Goal: Transaction & Acquisition: Download file/media

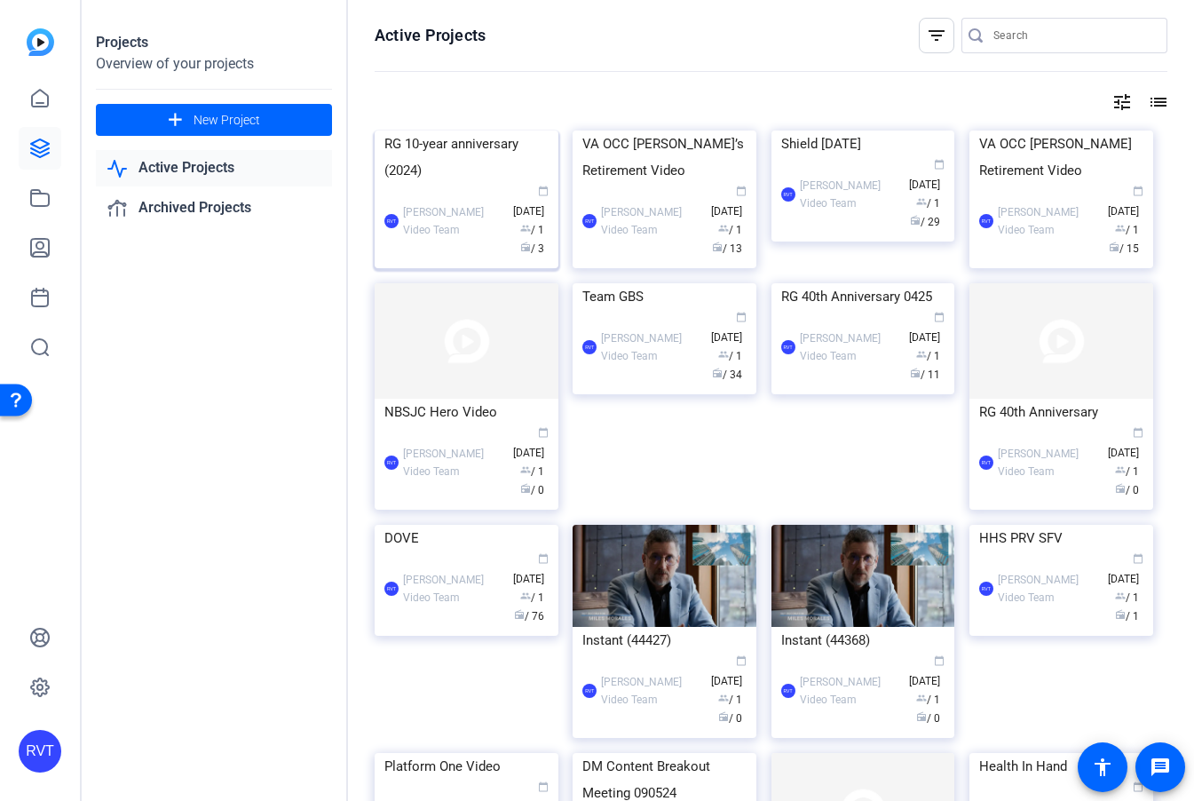
click at [491, 184] on div "RG 10-year anniversary (2024)" at bounding box center [467, 157] width 164 height 53
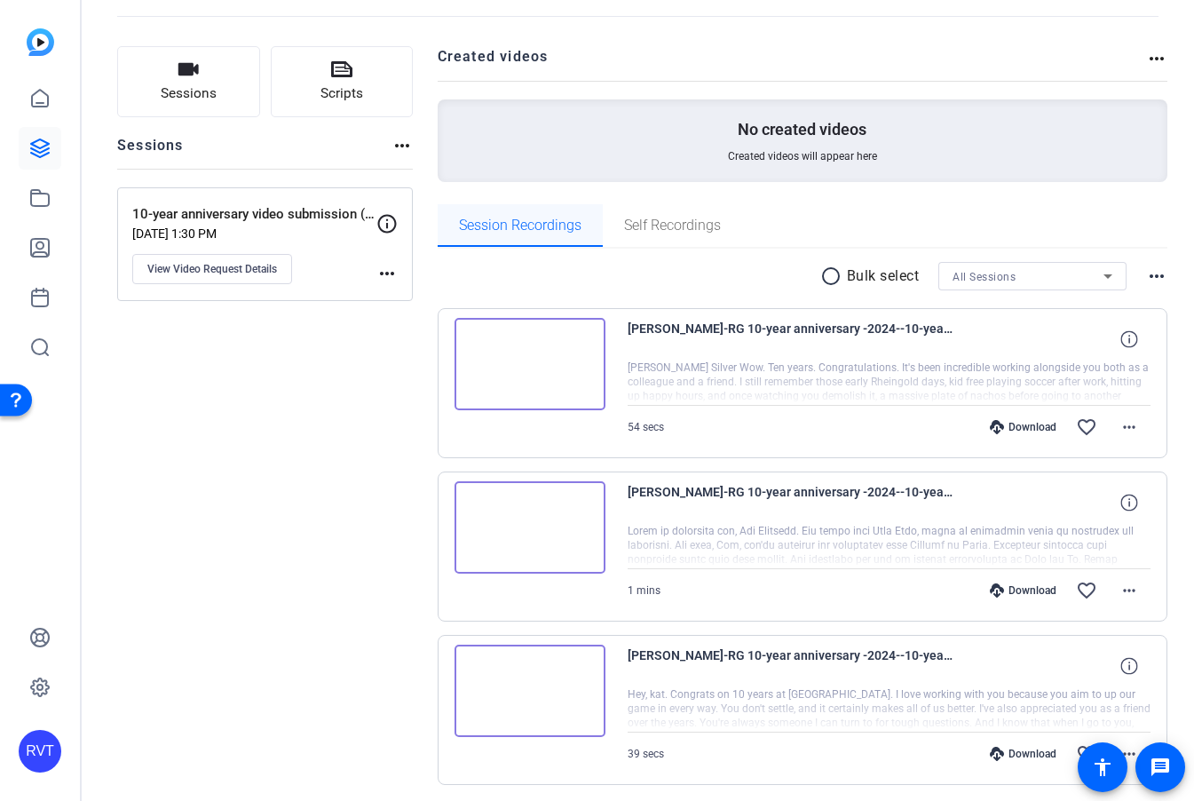
scroll to position [146, 0]
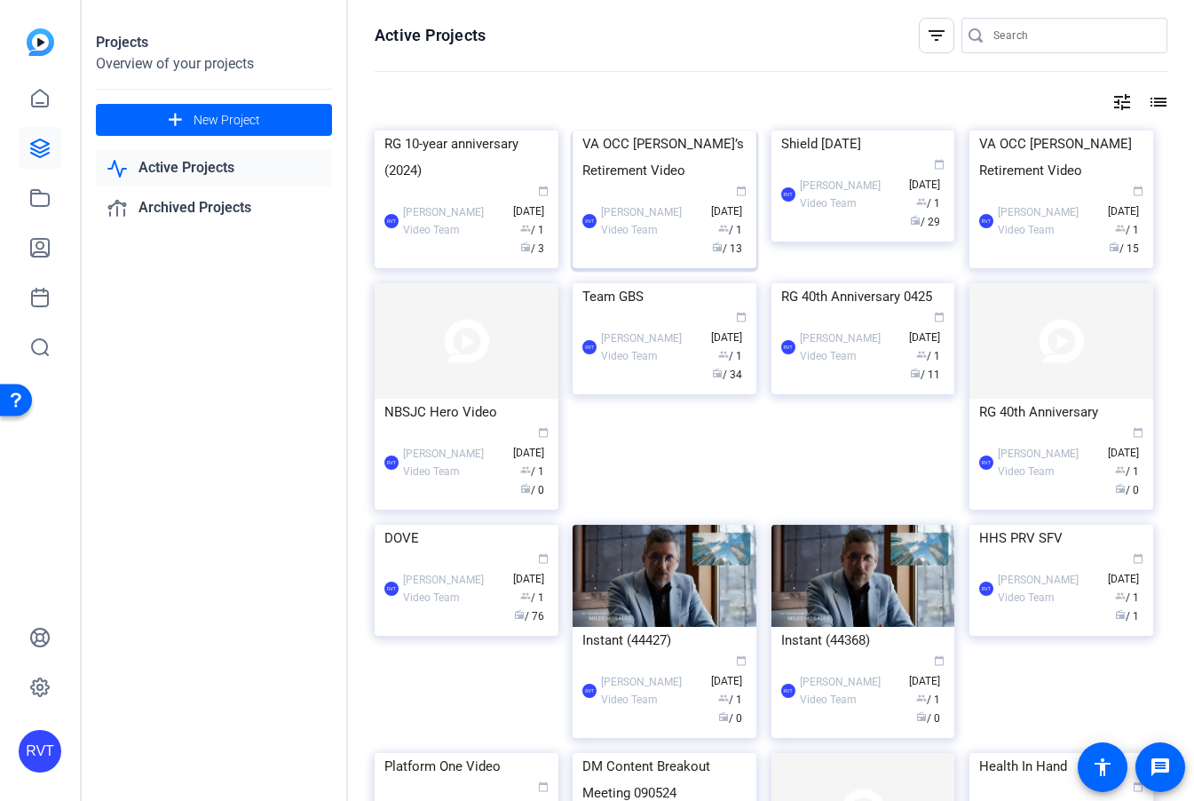
click at [631, 131] on img at bounding box center [665, 131] width 184 height 0
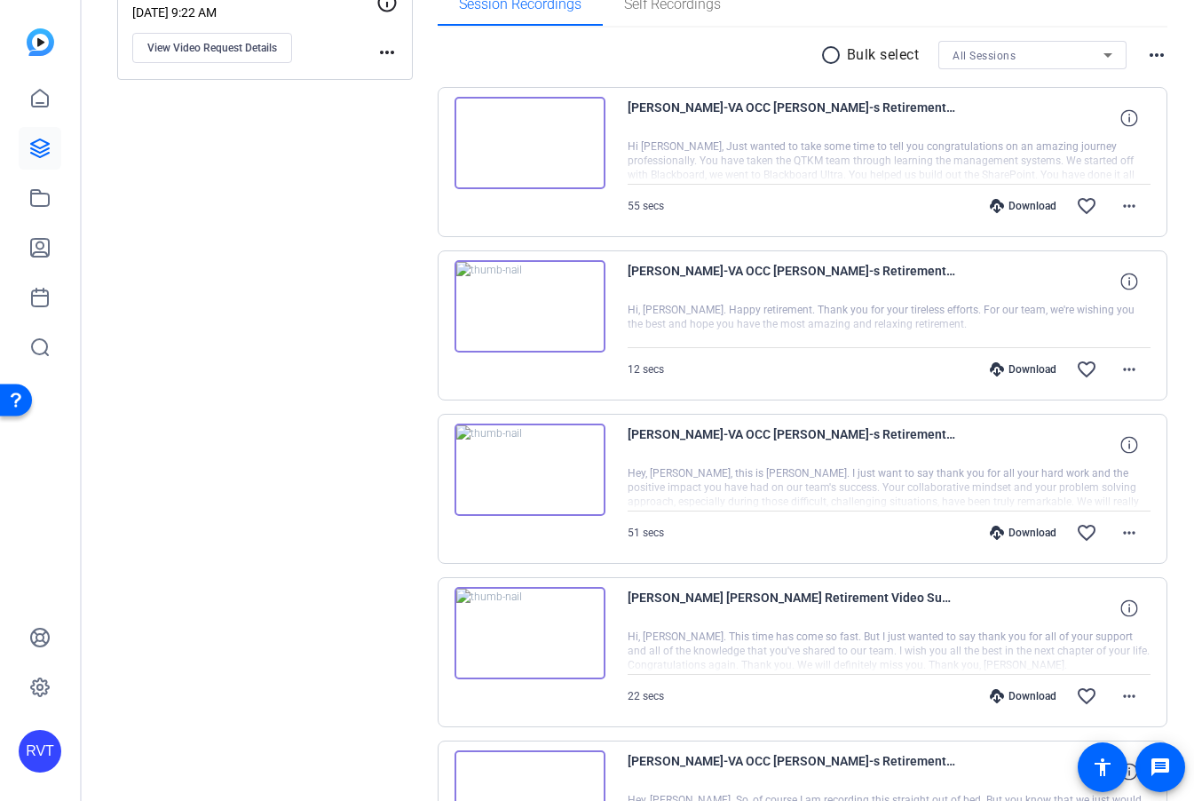
scroll to position [258, 0]
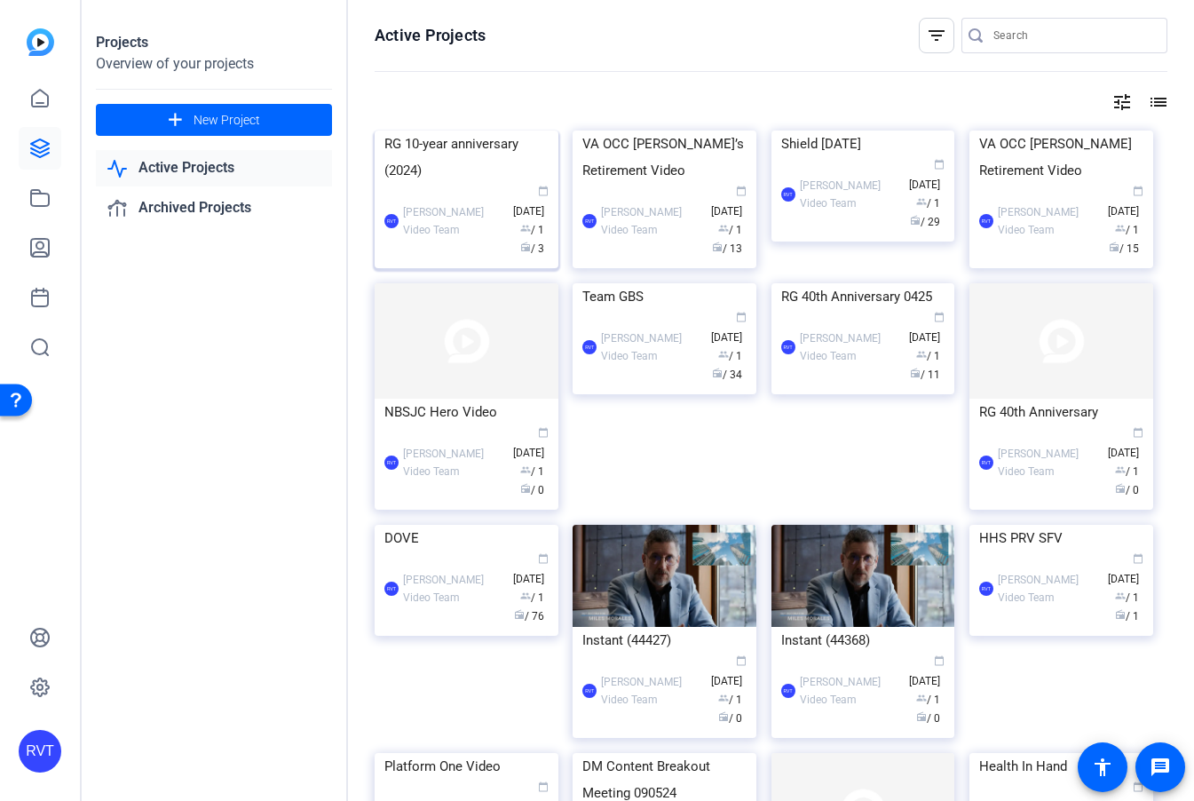
click at [456, 131] on img at bounding box center [467, 131] width 184 height 0
click at [425, 184] on div "RG 10-year anniversary (2024)" at bounding box center [467, 157] width 164 height 53
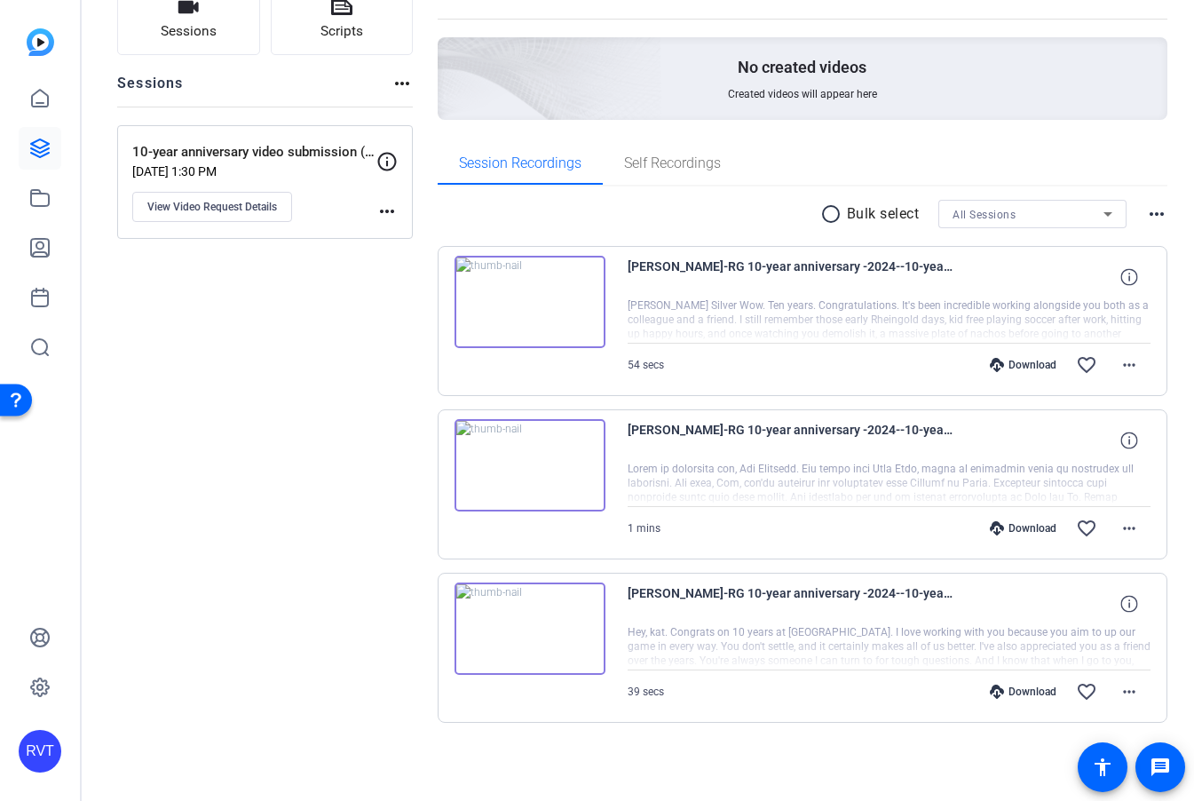
scroll to position [146, 0]
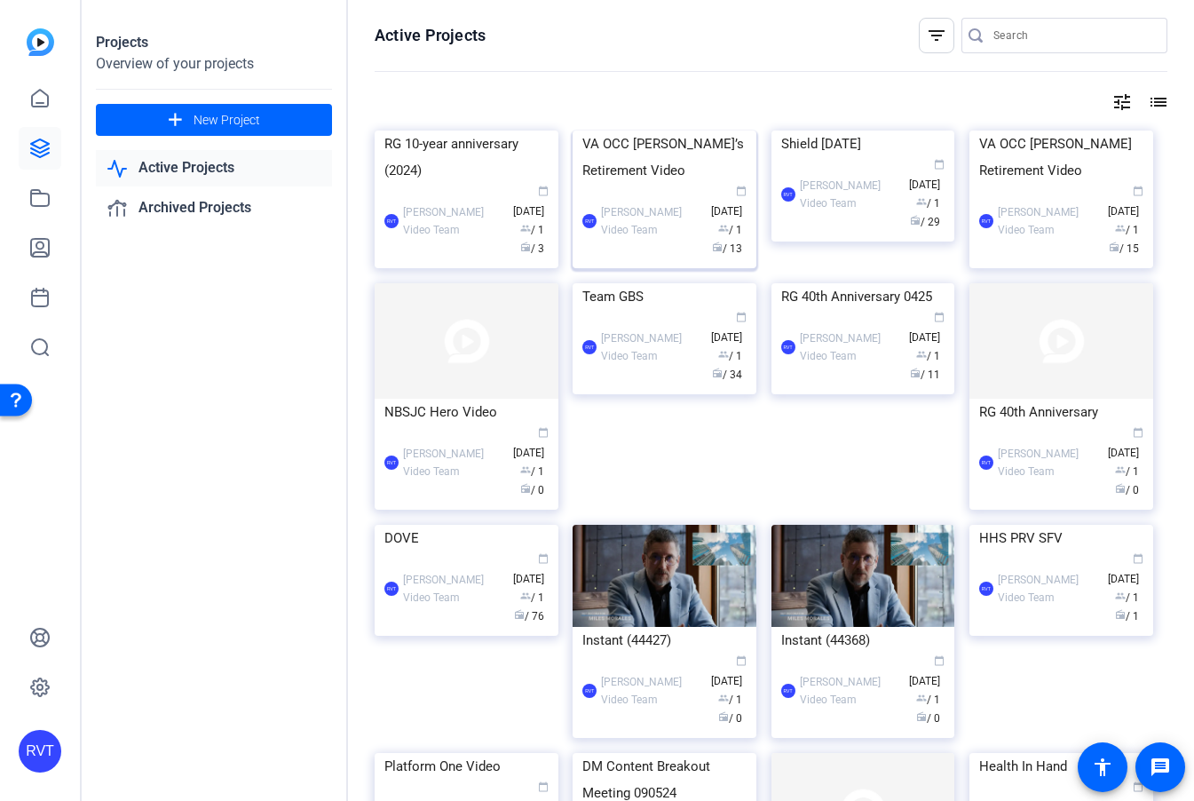
click at [626, 184] on div "VA OCC [PERSON_NAME]’s Retirement Video" at bounding box center [665, 157] width 164 height 53
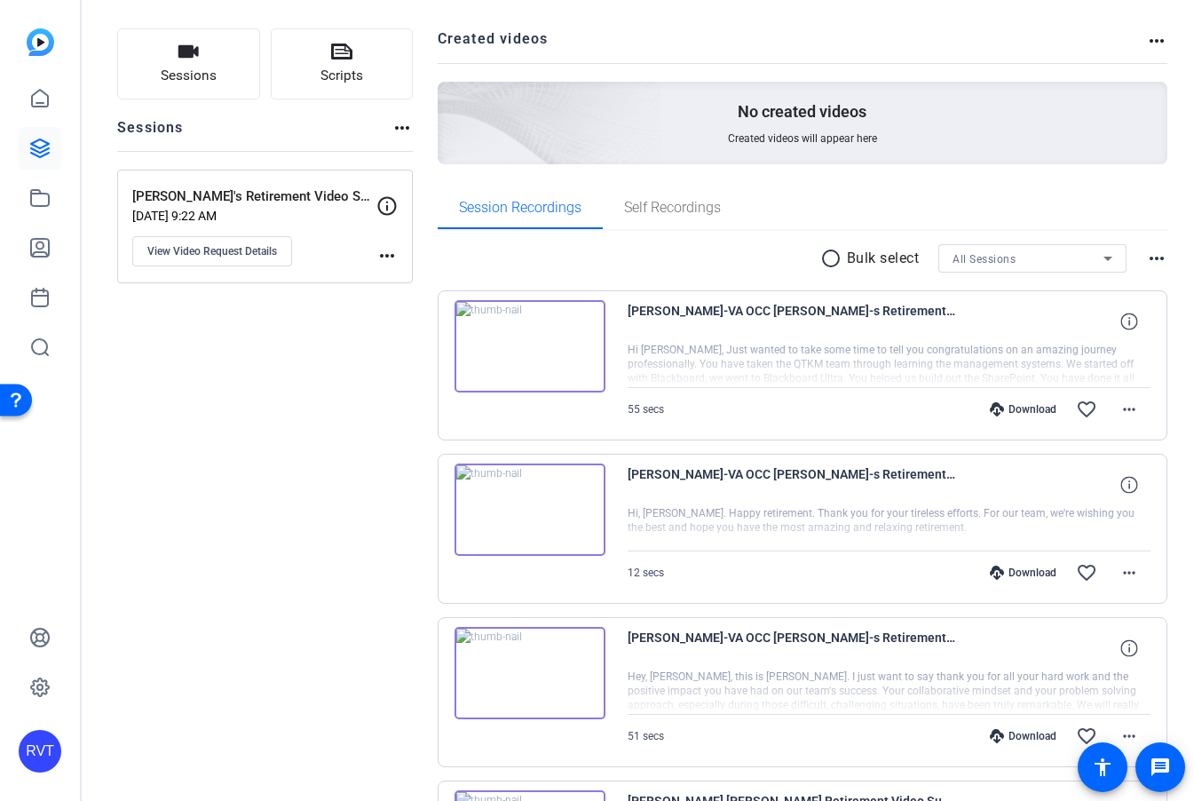
scroll to position [132, 0]
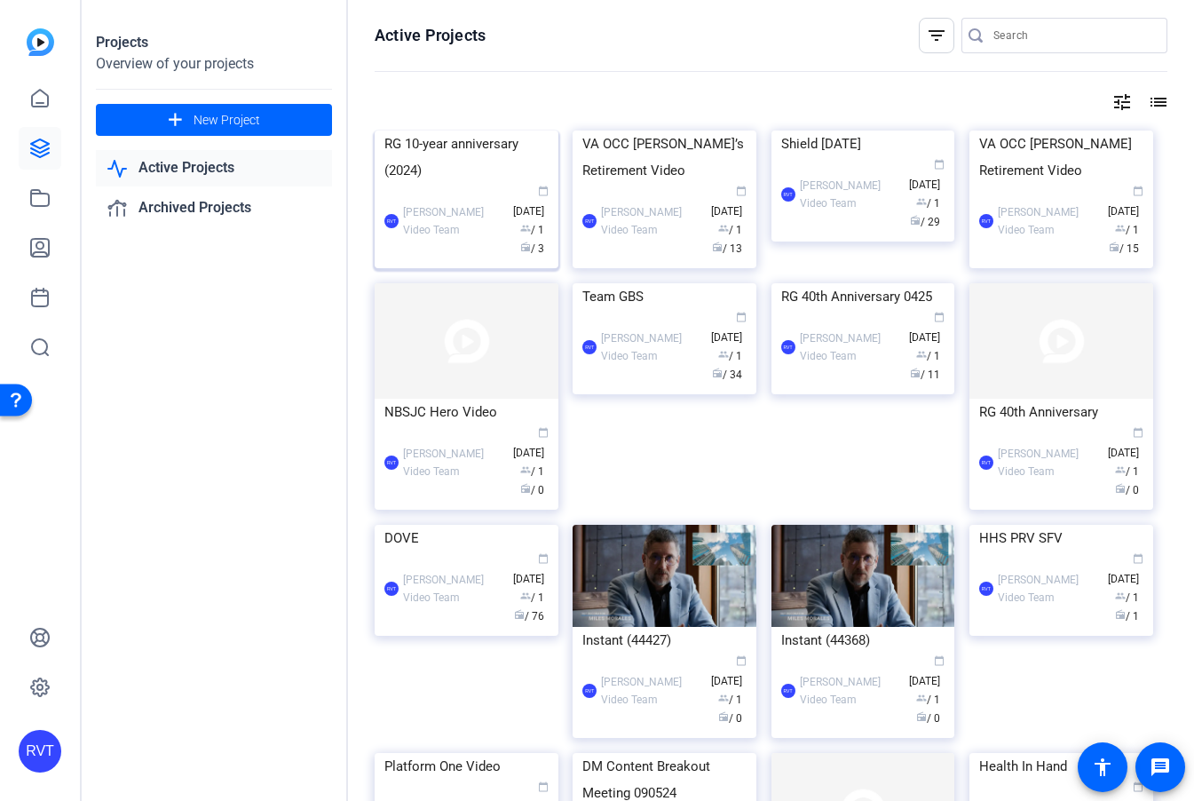
click at [440, 131] on img at bounding box center [467, 131] width 184 height 0
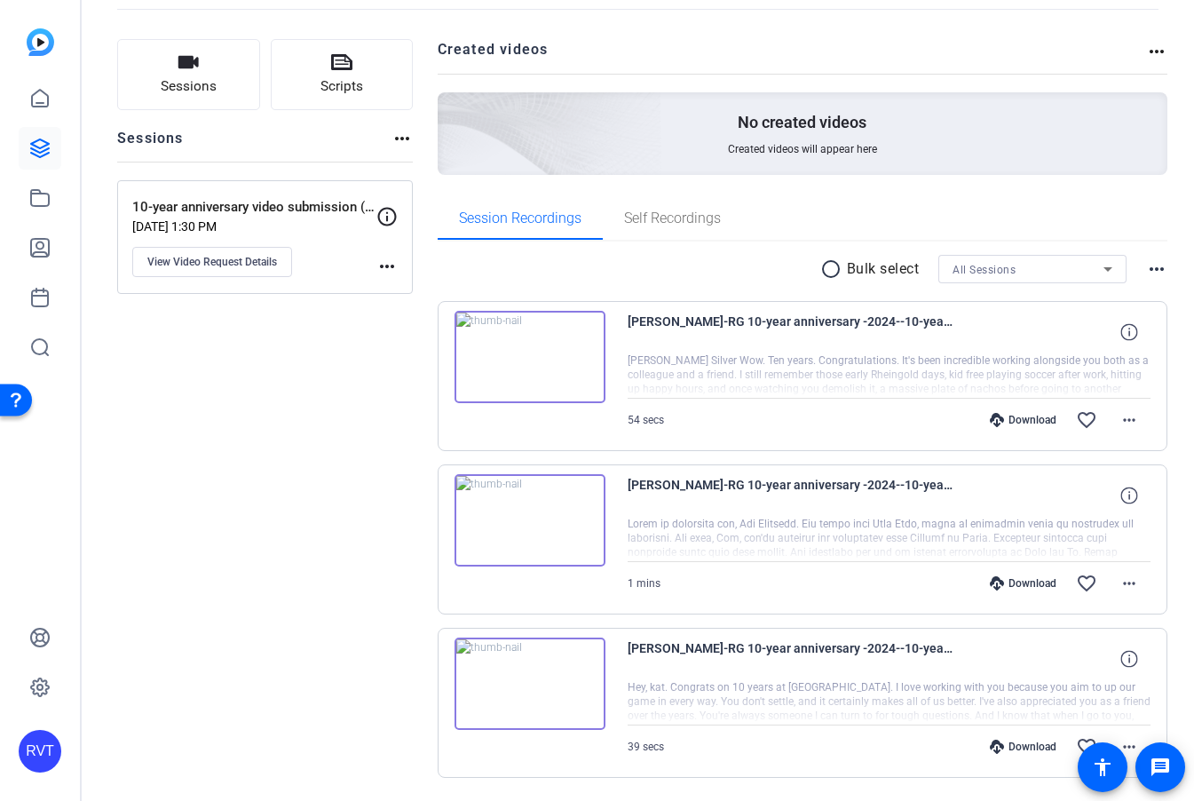
scroll to position [146, 0]
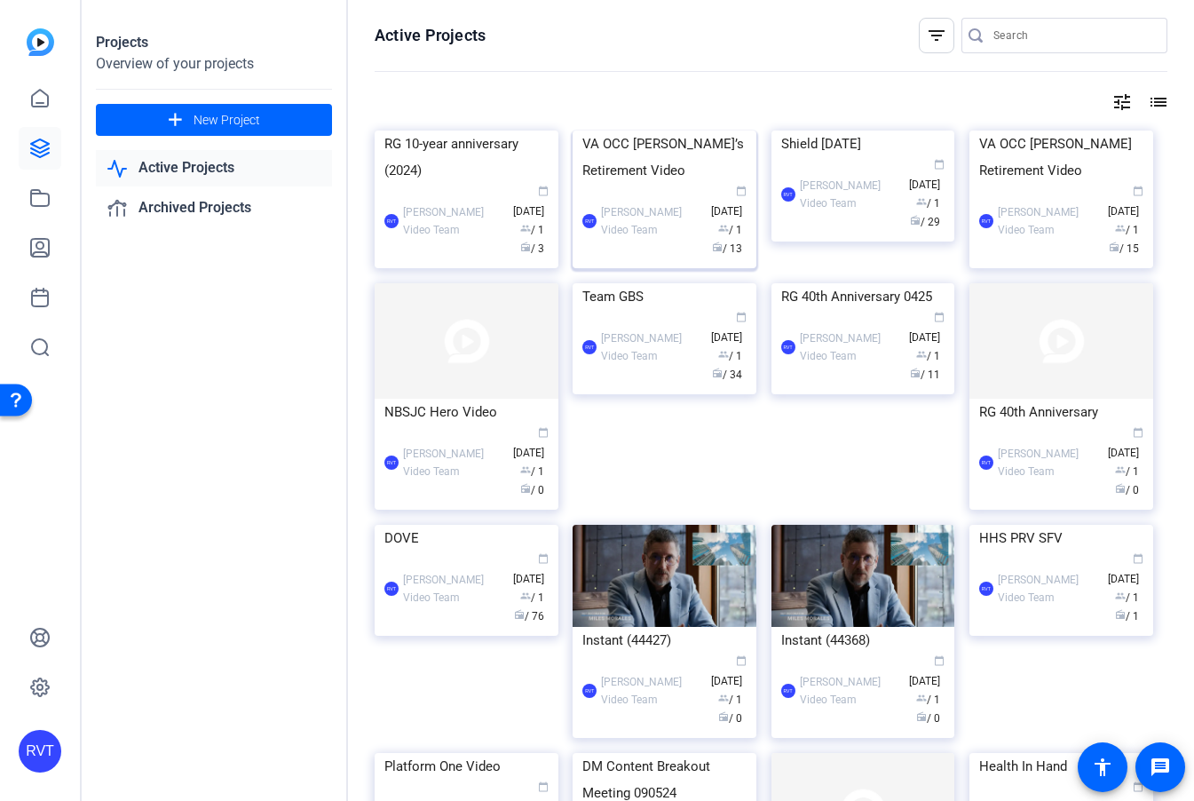
click at [662, 184] on div "VA OCC [PERSON_NAME]’s Retirement Video" at bounding box center [665, 157] width 164 height 53
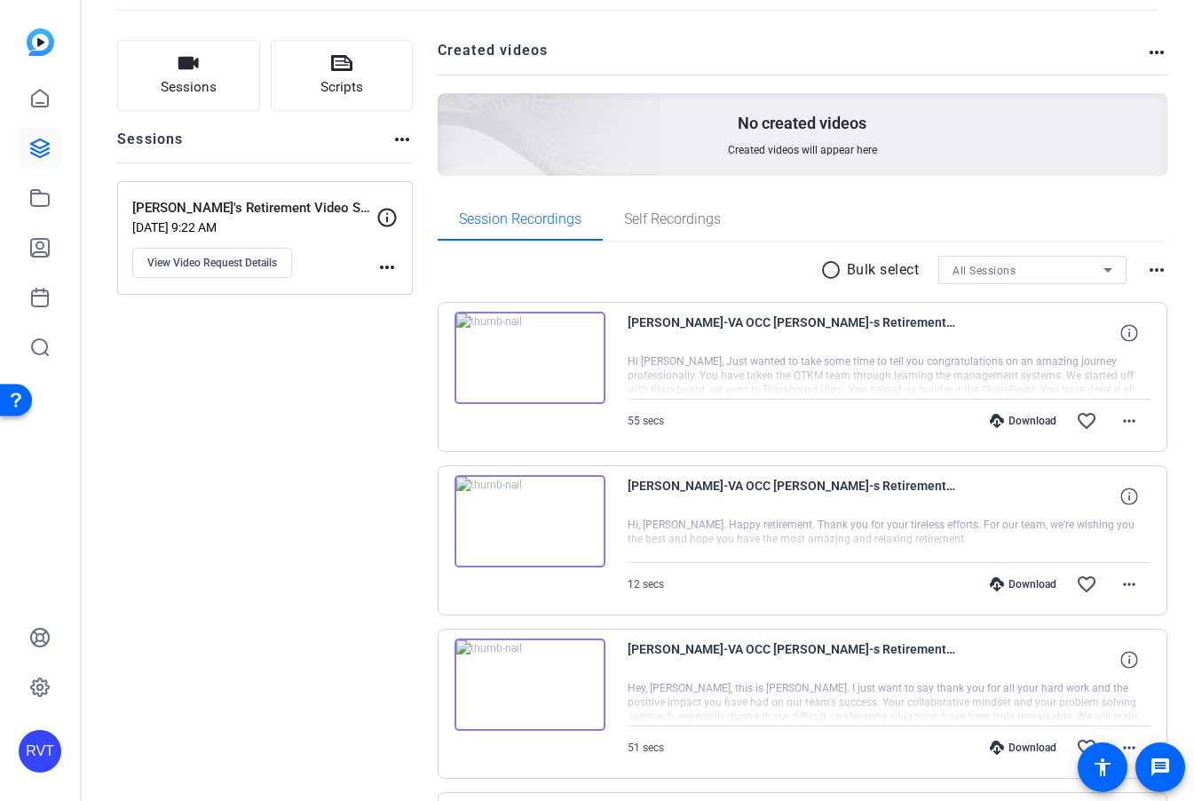
scroll to position [100, 0]
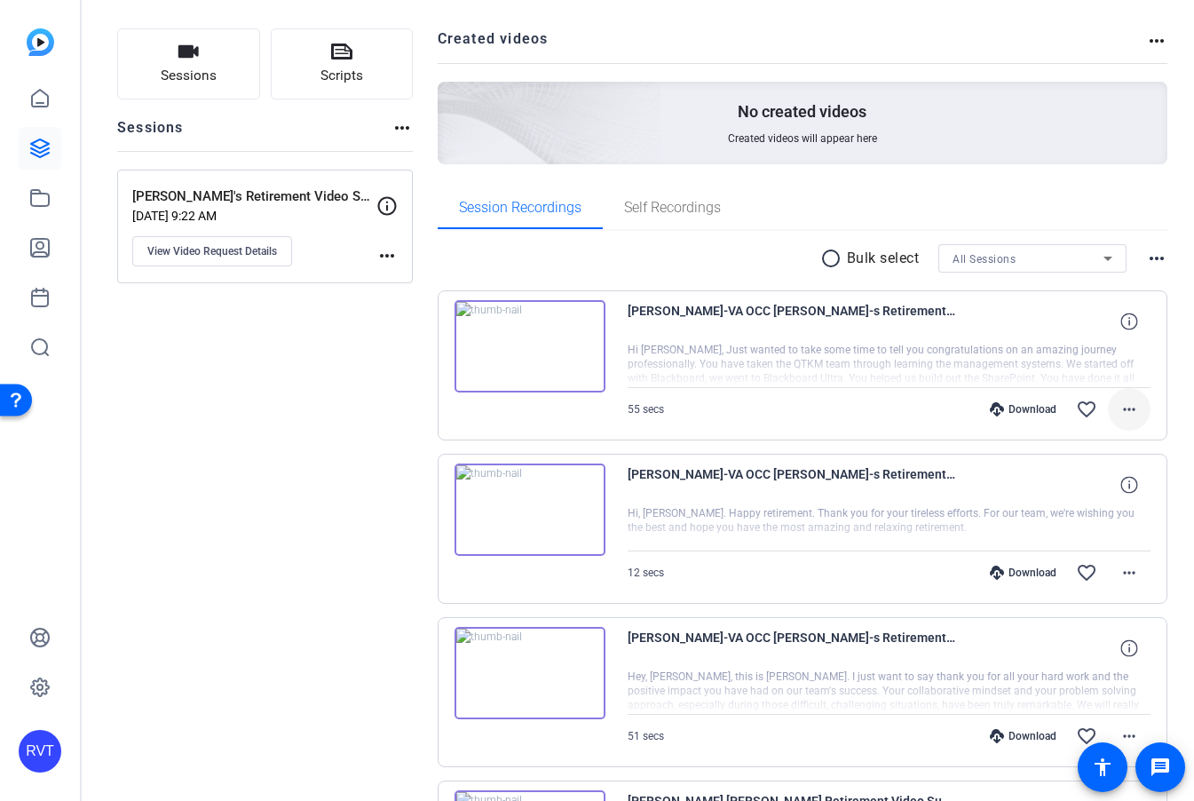
click at [1132, 413] on mat-icon "more_horiz" at bounding box center [1129, 409] width 21 height 21
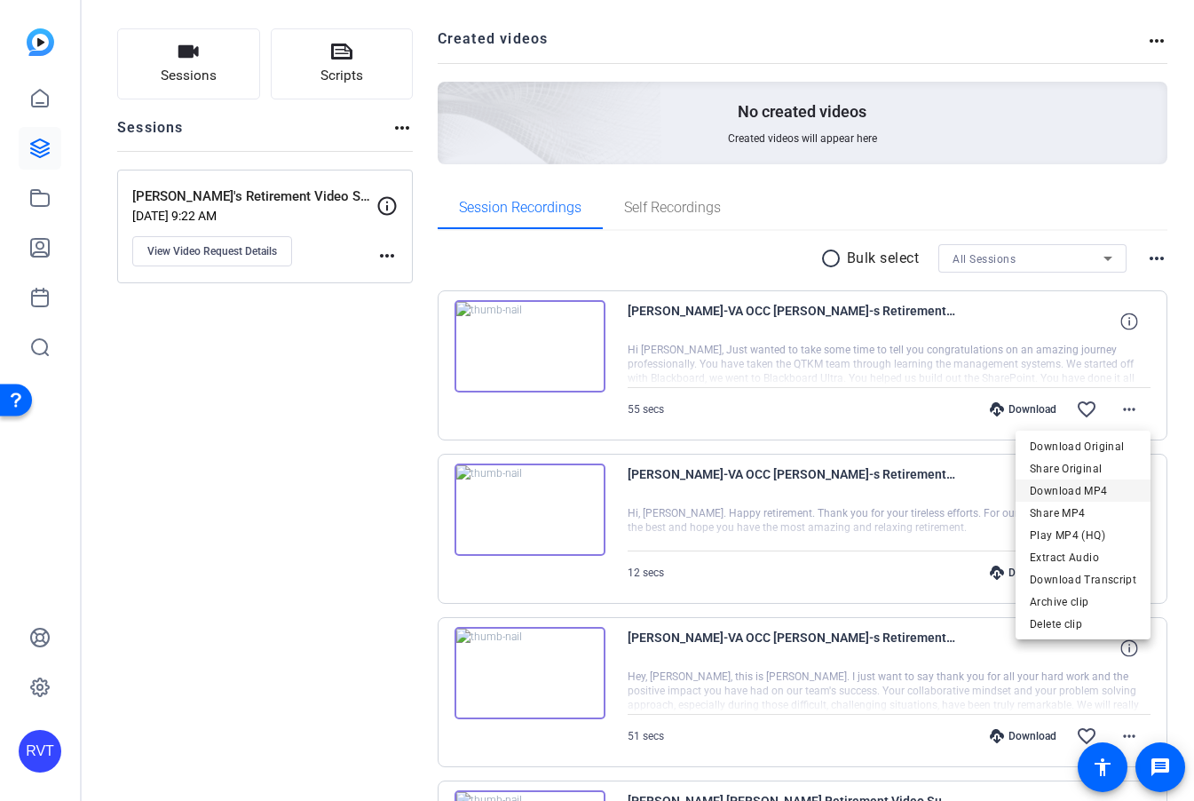
click at [1083, 486] on span "Download MP4" at bounding box center [1083, 490] width 107 height 21
